Goal: Transaction & Acquisition: Download file/media

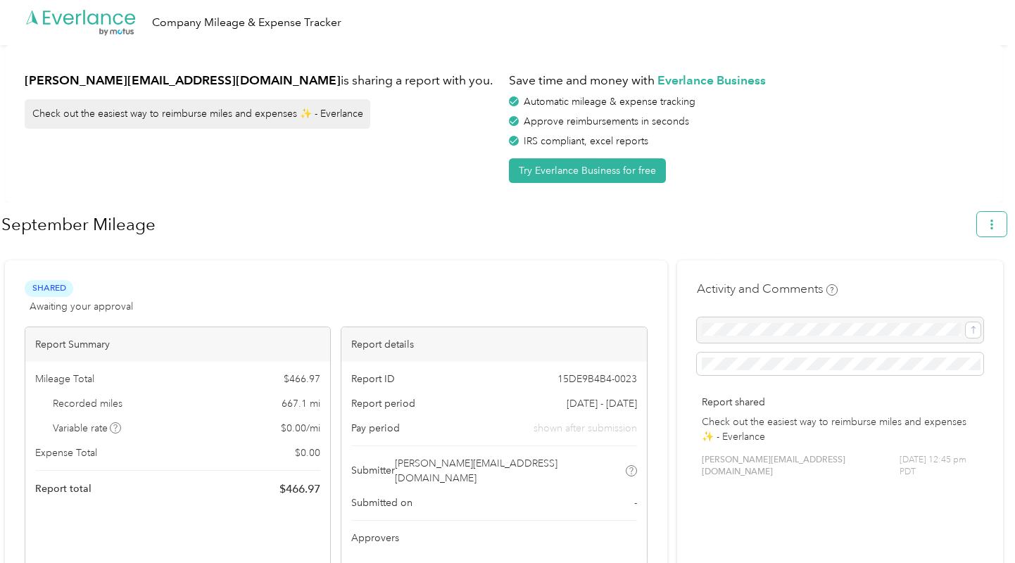
click at [997, 224] on icon "button" at bounding box center [992, 225] width 10 height 10
click at [940, 283] on span "Download" at bounding box center [959, 290] width 46 height 15
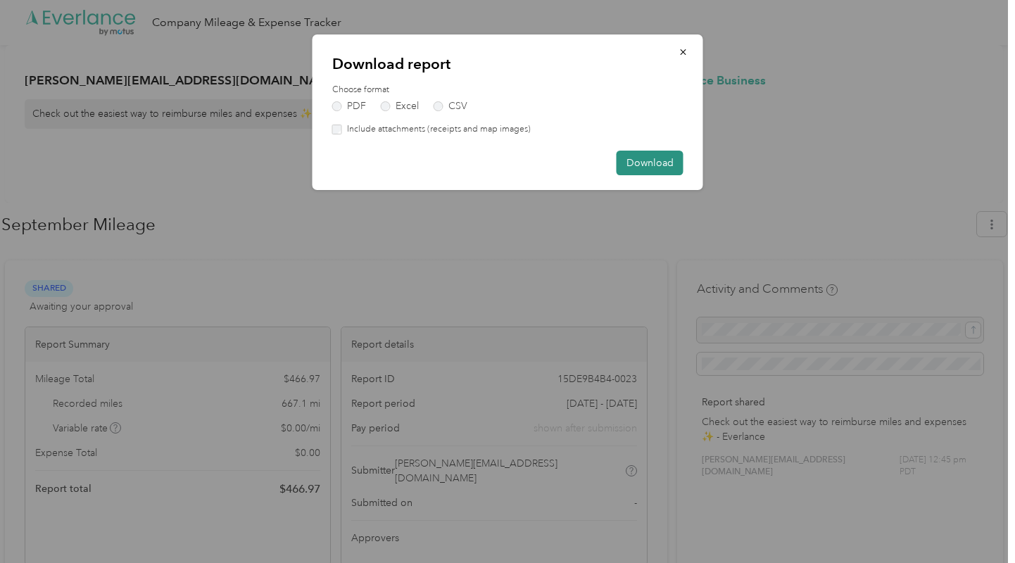
click at [637, 160] on button "Download" at bounding box center [650, 163] width 67 height 25
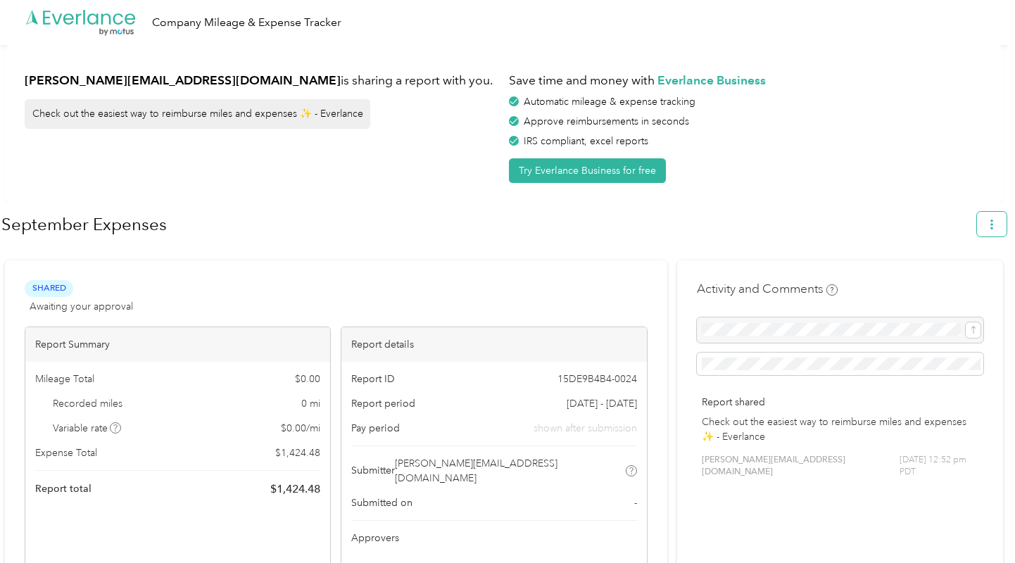
click at [993, 216] on button "button" at bounding box center [992, 224] width 30 height 25
click at [952, 283] on span "Download" at bounding box center [959, 290] width 46 height 15
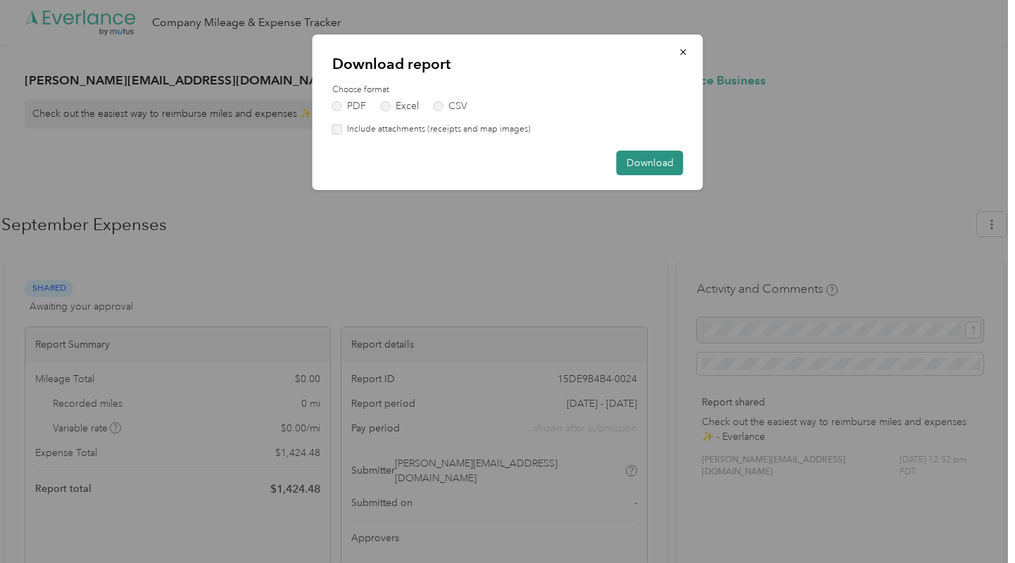
click at [635, 156] on button "Download" at bounding box center [650, 163] width 67 height 25
